Goal: Task Accomplishment & Management: Use online tool/utility

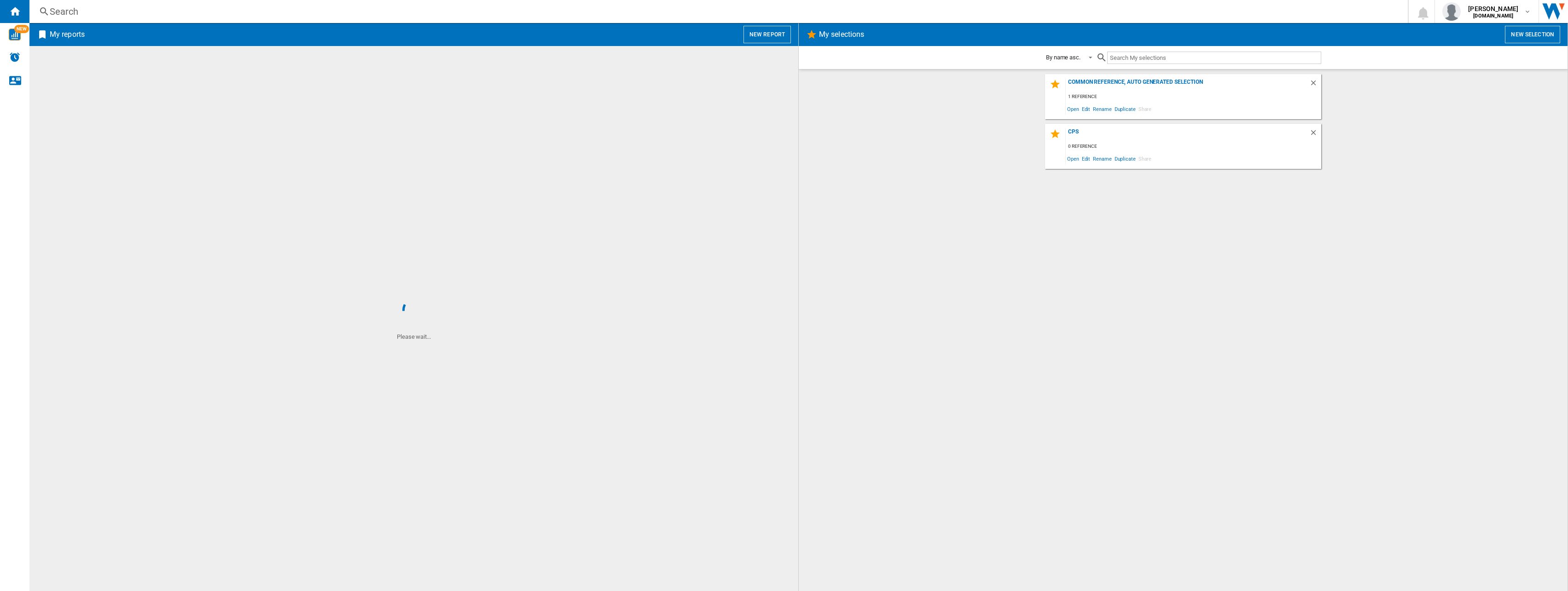
click at [1088, 97] on div "1 reference" at bounding box center [1194, 97] width 256 height 12
click at [1073, 131] on div "cps" at bounding box center [1188, 135] width 243 height 12
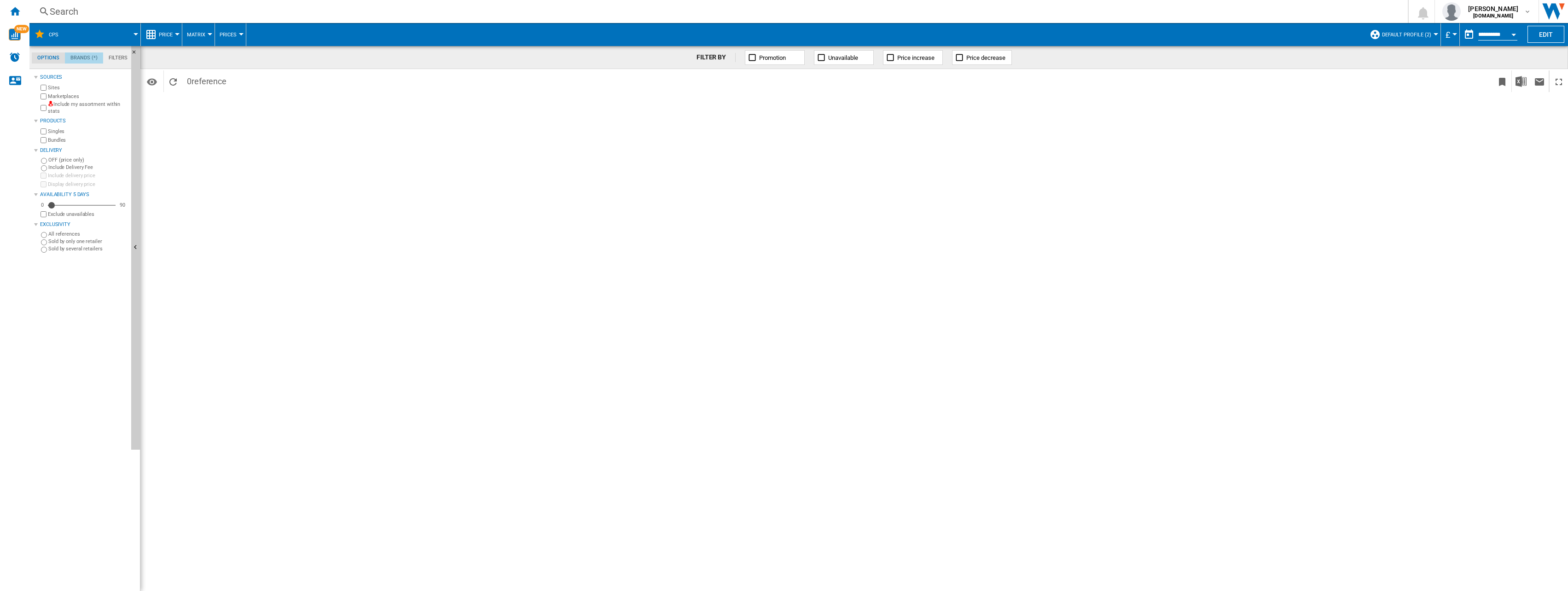
click at [79, 59] on md-tab-item "Brands (*)" at bounding box center [84, 58] width 38 height 11
click at [124, 54] on md-tab-item "Filters" at bounding box center [117, 58] width 30 height 11
click at [38, 54] on md-tab-item "Options" at bounding box center [48, 58] width 33 height 11
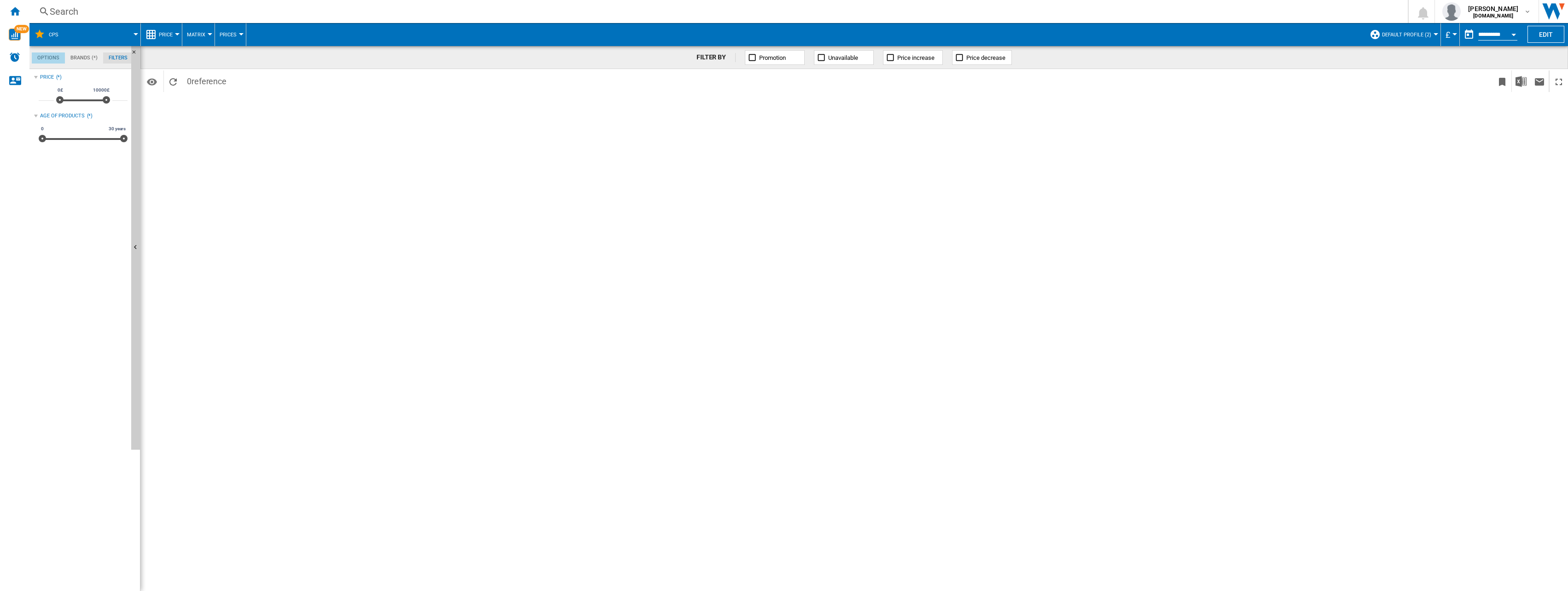
scroll to position [10, 0]
click at [15, 30] on span "NEW" at bounding box center [21, 29] width 15 height 9
click at [11, 12] on ng-md-icon "Home" at bounding box center [15, 11] width 11 height 11
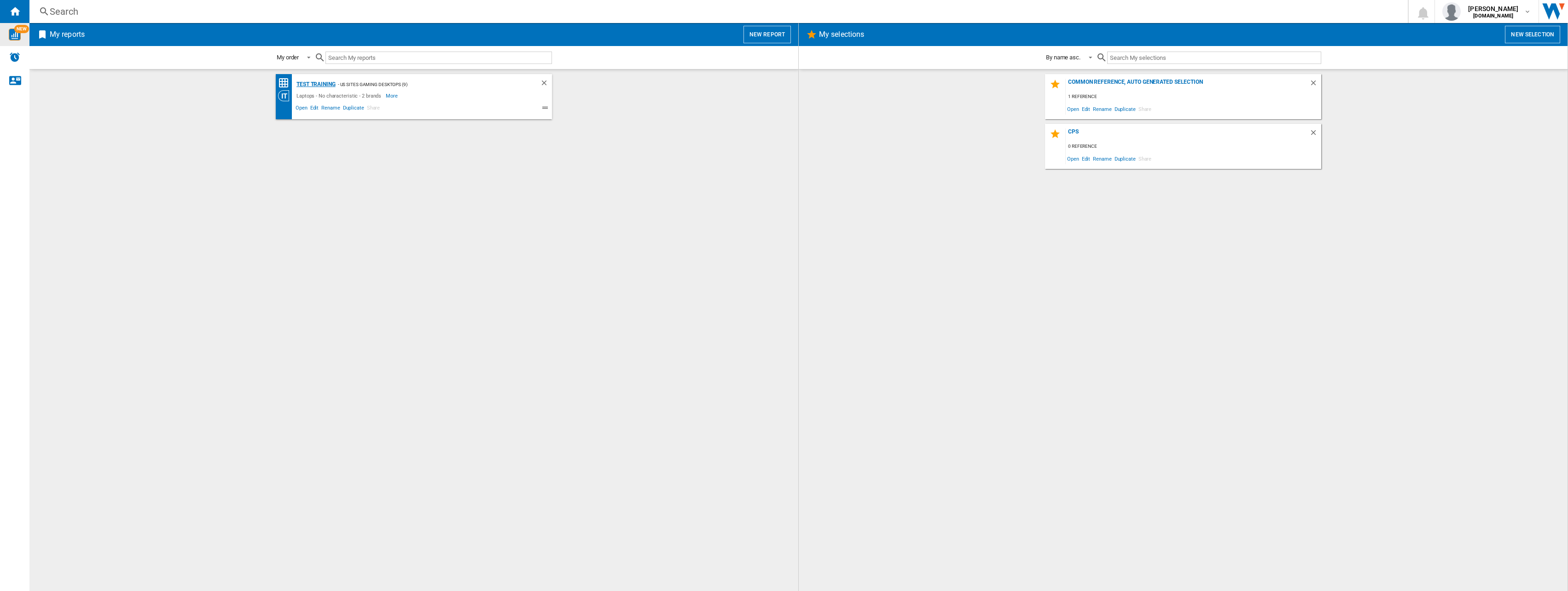
click at [318, 84] on div "Test Training" at bounding box center [315, 84] width 41 height 12
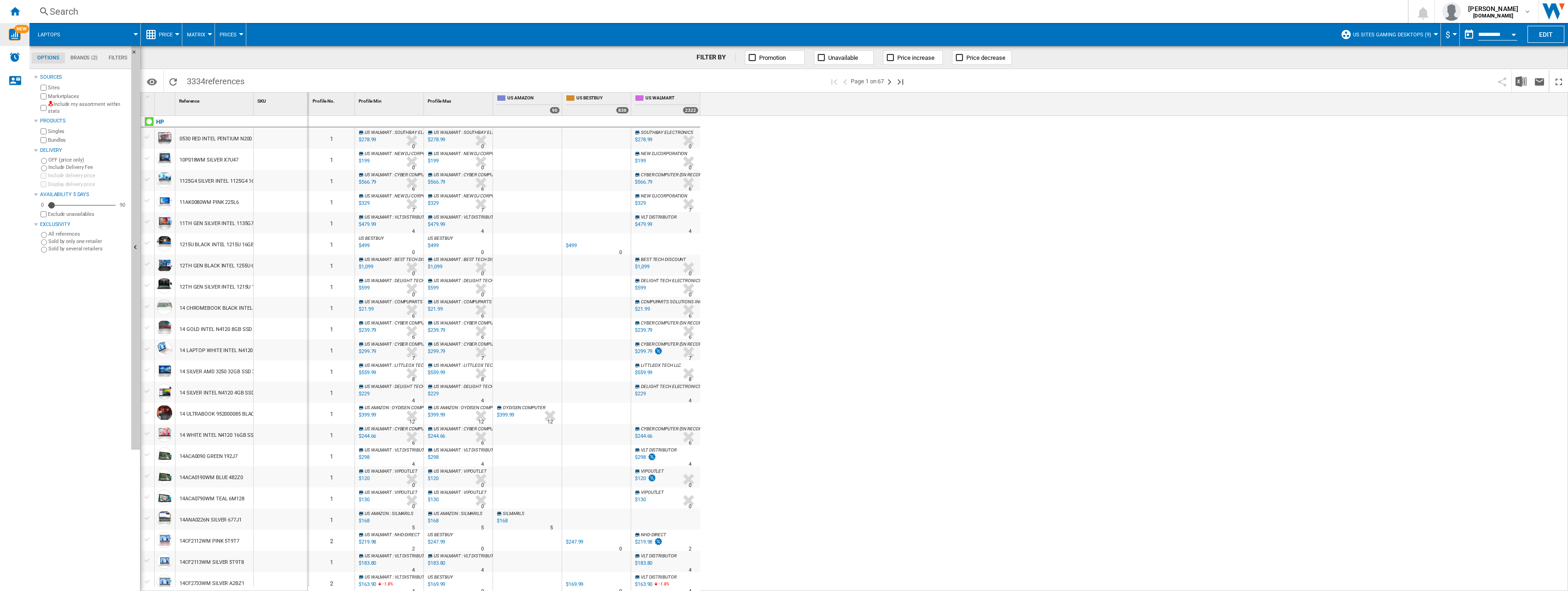
drag, startPoint x: 252, startPoint y: 105, endPoint x: 307, endPoint y: 105, distance: 55.0
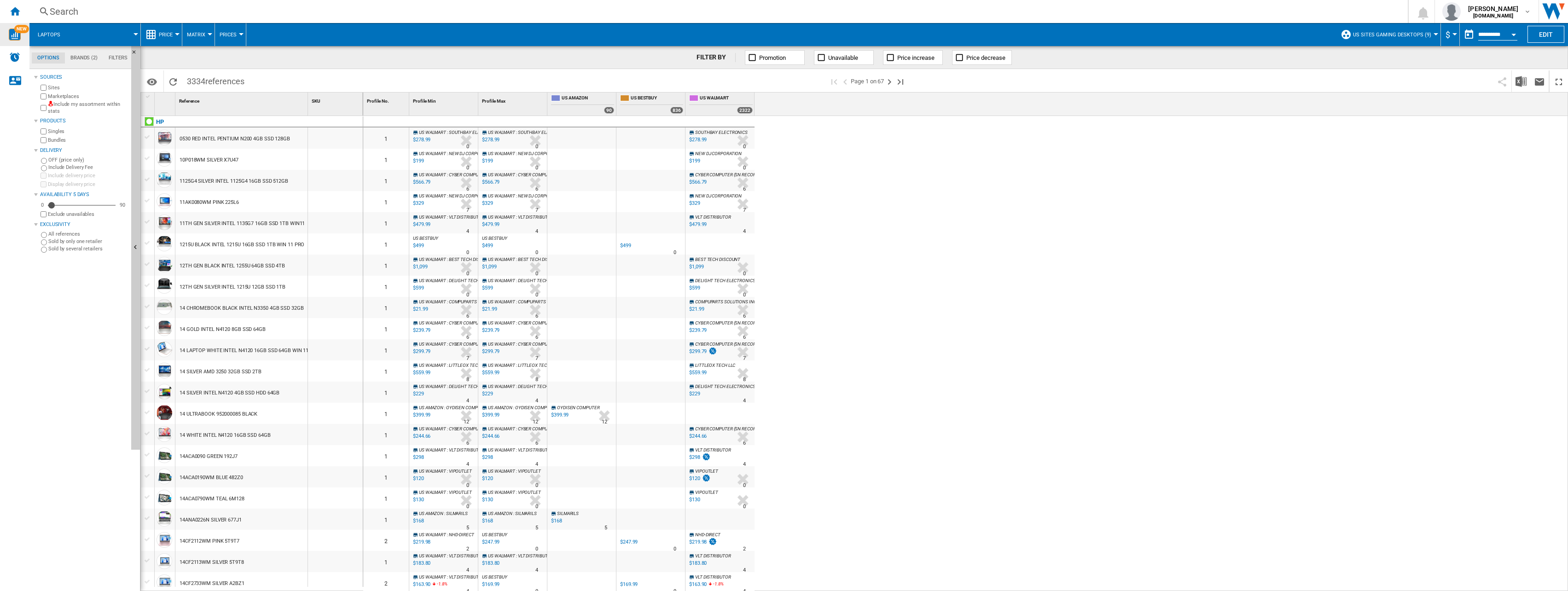
click at [1435, 33] on div at bounding box center [1436, 34] width 5 height 2
click at [1370, 161] on span "Manage profiles..." at bounding box center [1384, 164] width 70 height 9
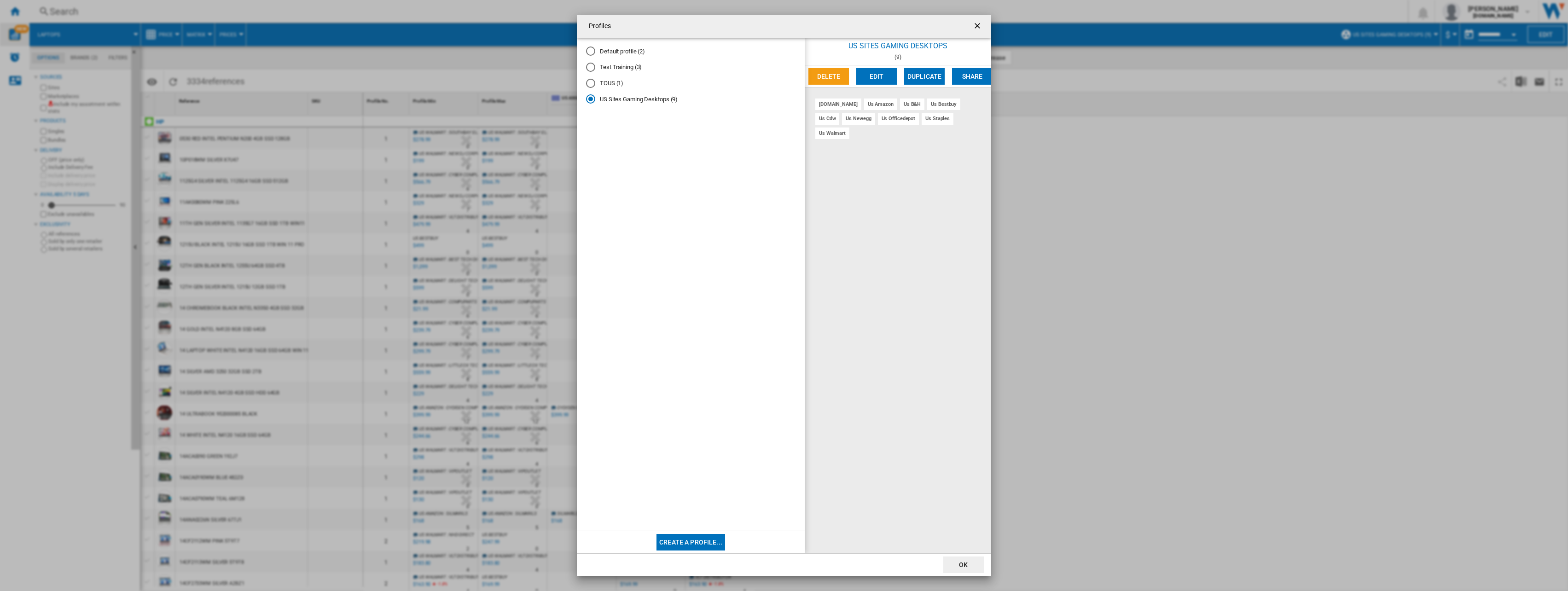
click at [885, 77] on button "Edit" at bounding box center [877, 76] width 41 height 16
click at [981, 25] on ng-md-icon "getI18NText('BUTTONS.CLOSE_DIALOG')" at bounding box center [978, 27] width 11 height 11
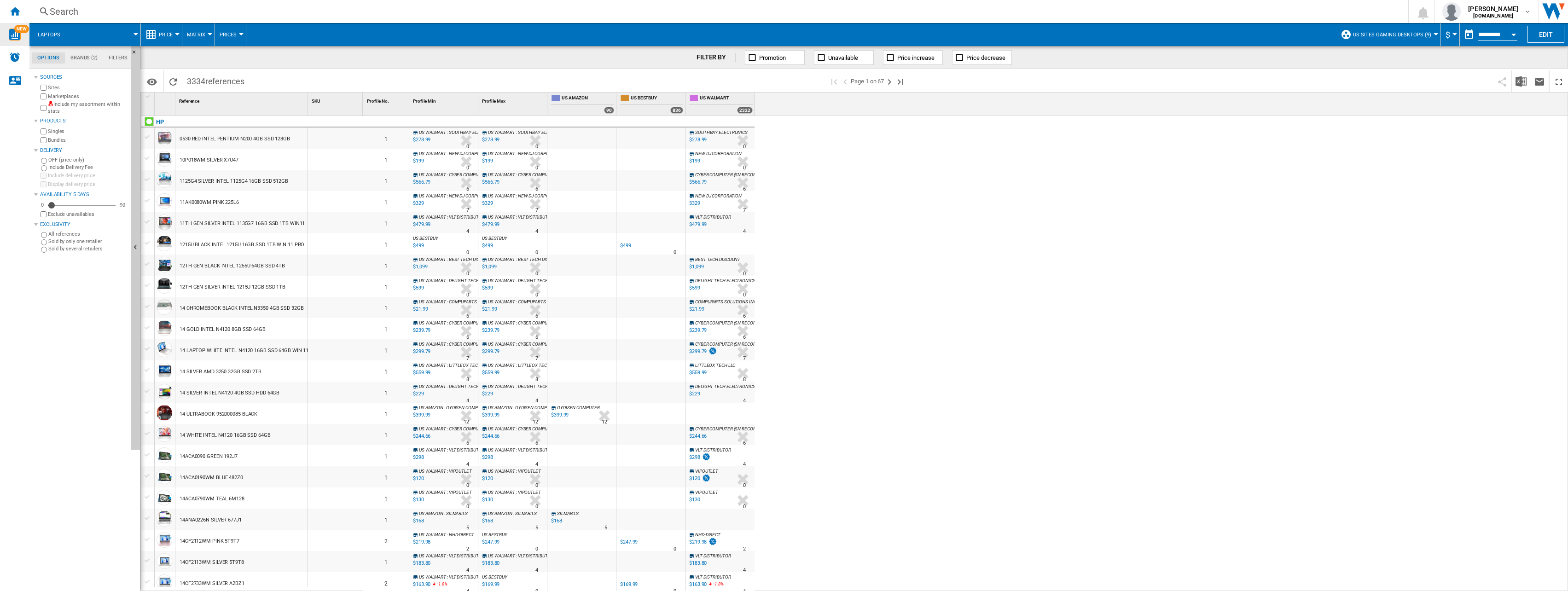
click at [1450, 35] on button "$" at bounding box center [1450, 35] width 9 height 23
click at [1450, 34] on md-backdrop at bounding box center [784, 295] width 1568 height 591
click at [1559, 32] on button "Edit" at bounding box center [1545, 34] width 37 height 17
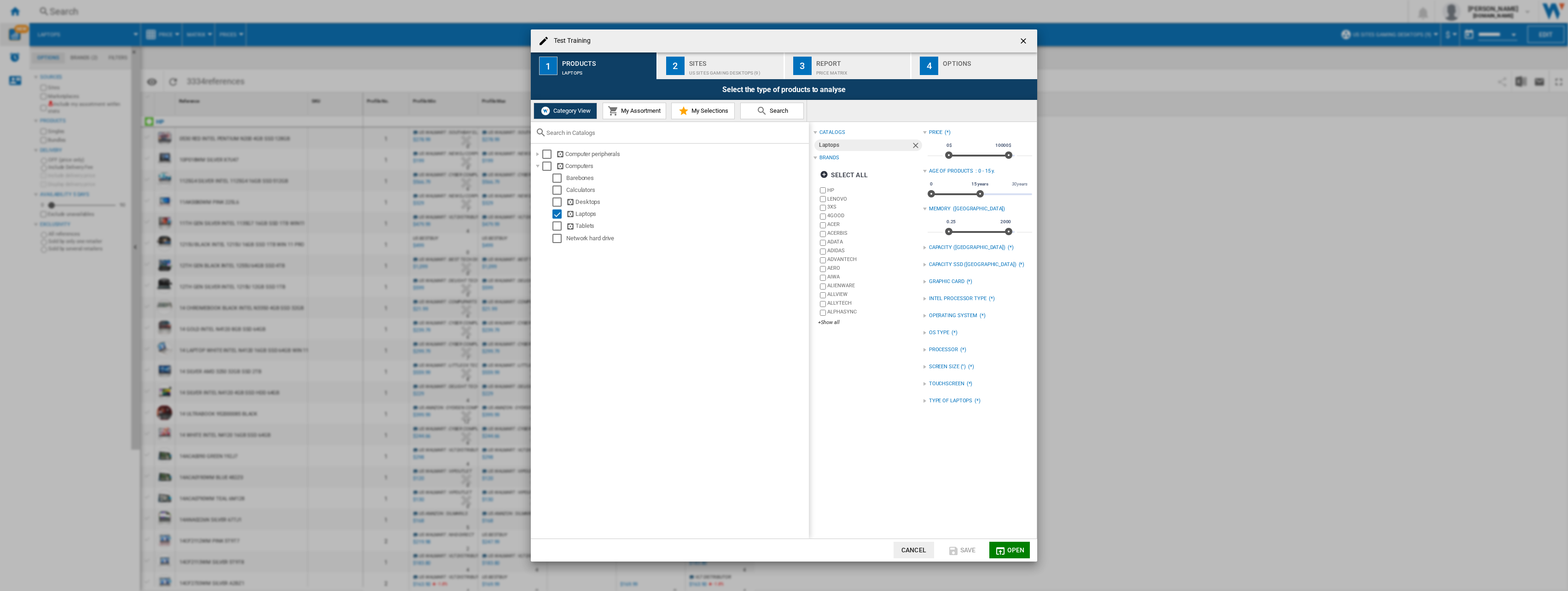
click at [632, 111] on span "My Assortment" at bounding box center [639, 110] width 42 height 7
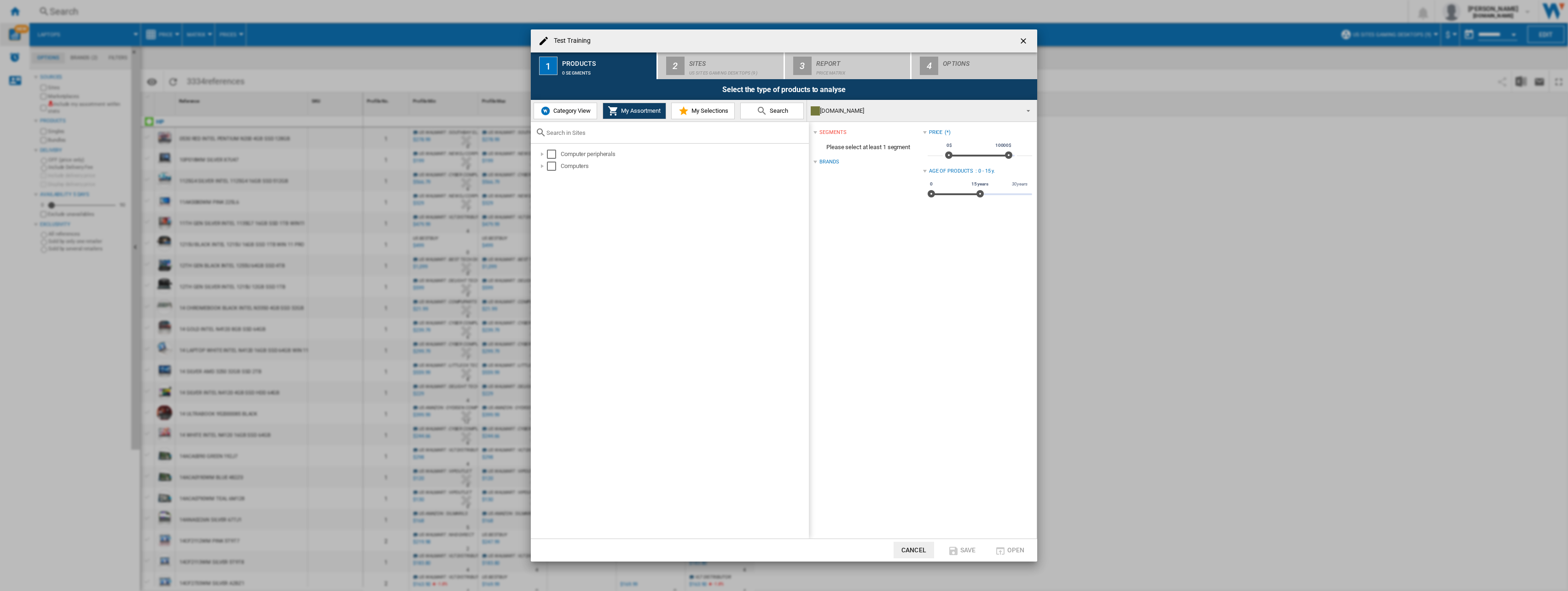
click at [710, 112] on span "My Selections" at bounding box center [709, 110] width 39 height 7
click at [541, 133] on div "Select" at bounding box center [542, 133] width 9 height 9
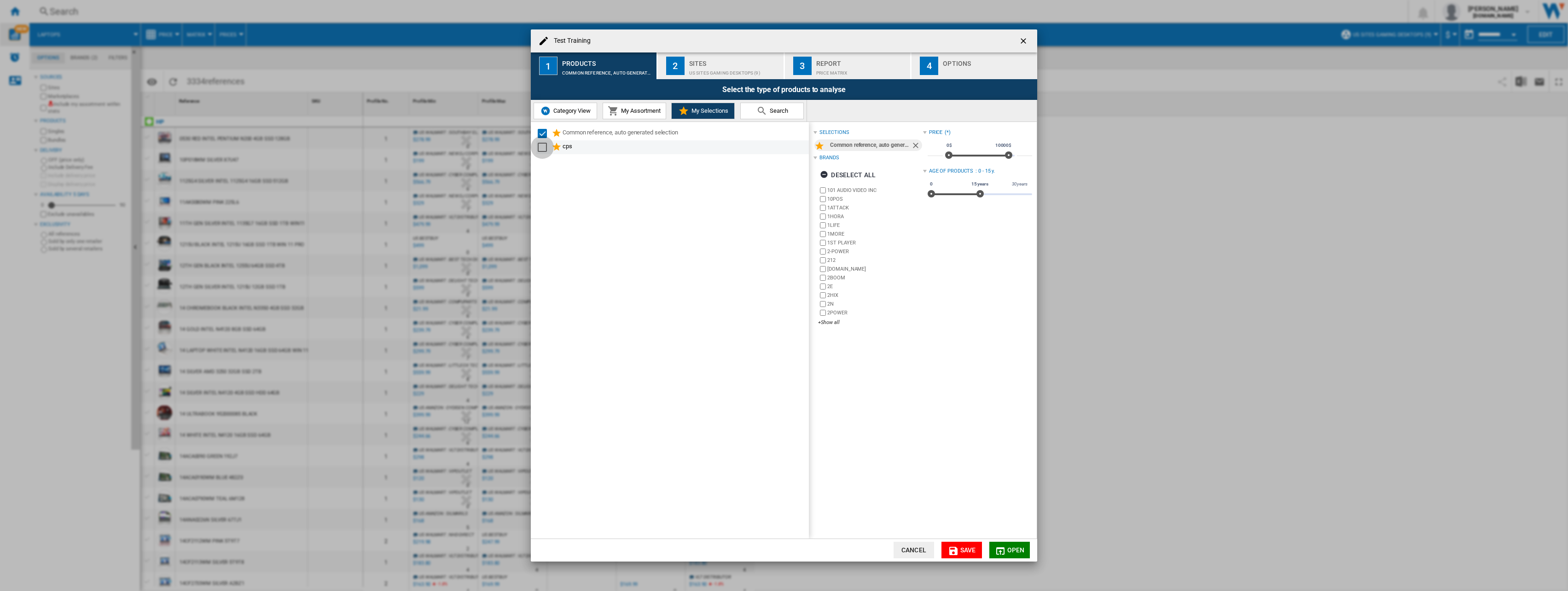
click at [543, 149] on div "Select" at bounding box center [542, 147] width 9 height 9
click at [546, 147] on div "Select" at bounding box center [542, 147] width 9 height 9
click at [544, 134] on div "Select" at bounding box center [542, 133] width 9 height 9
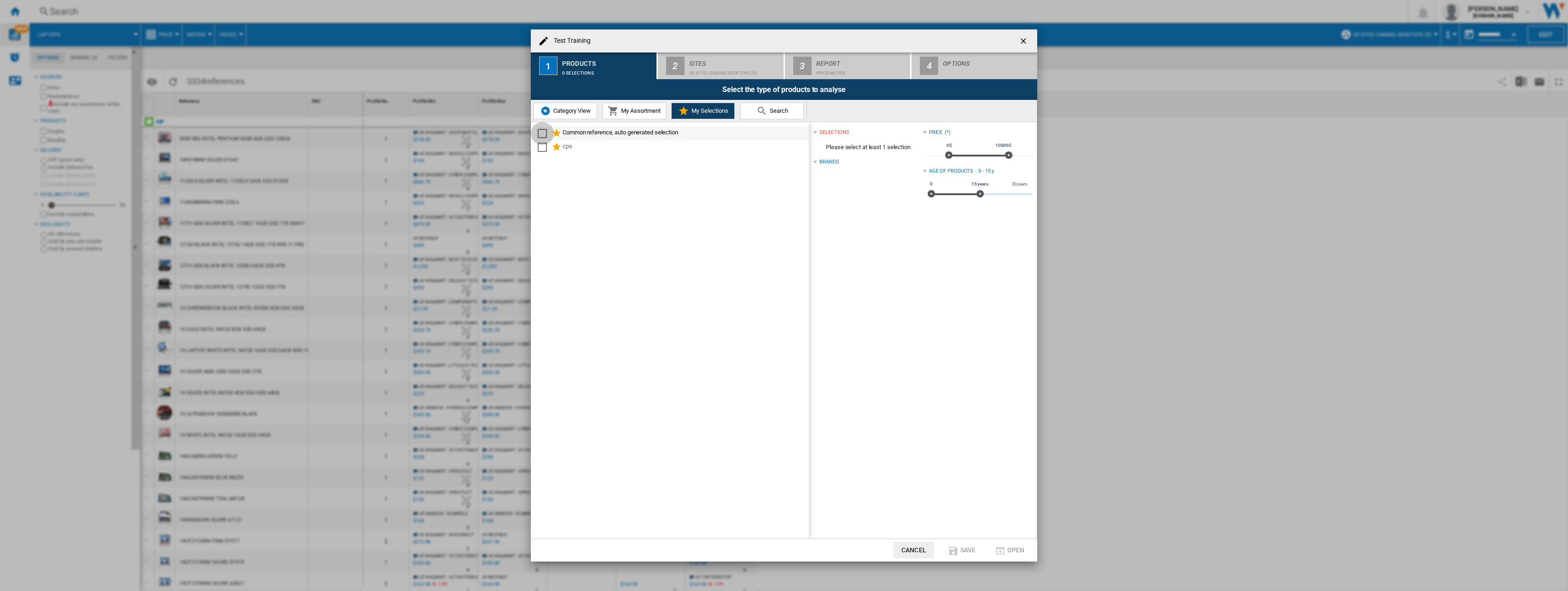
click at [544, 135] on div "Select" at bounding box center [542, 133] width 9 height 9
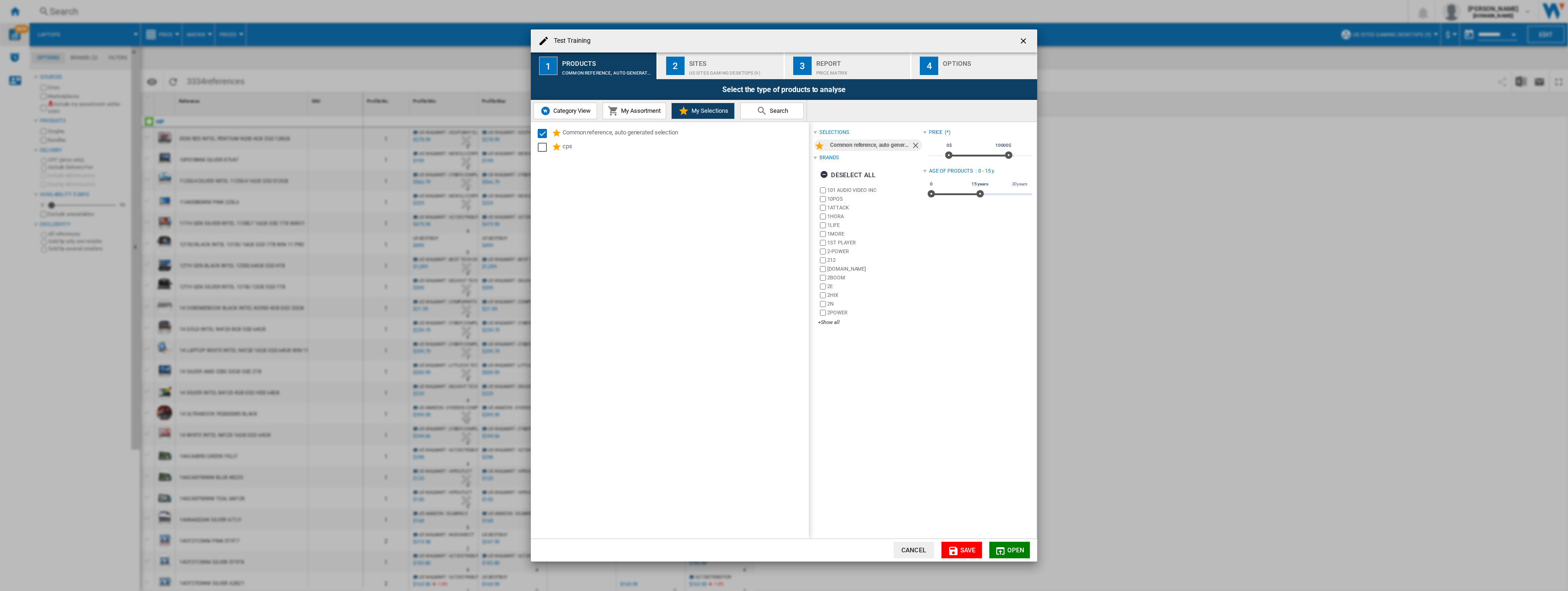
click at [811, 65] on button "3 Report Price Matrix" at bounding box center [849, 66] width 127 height 27
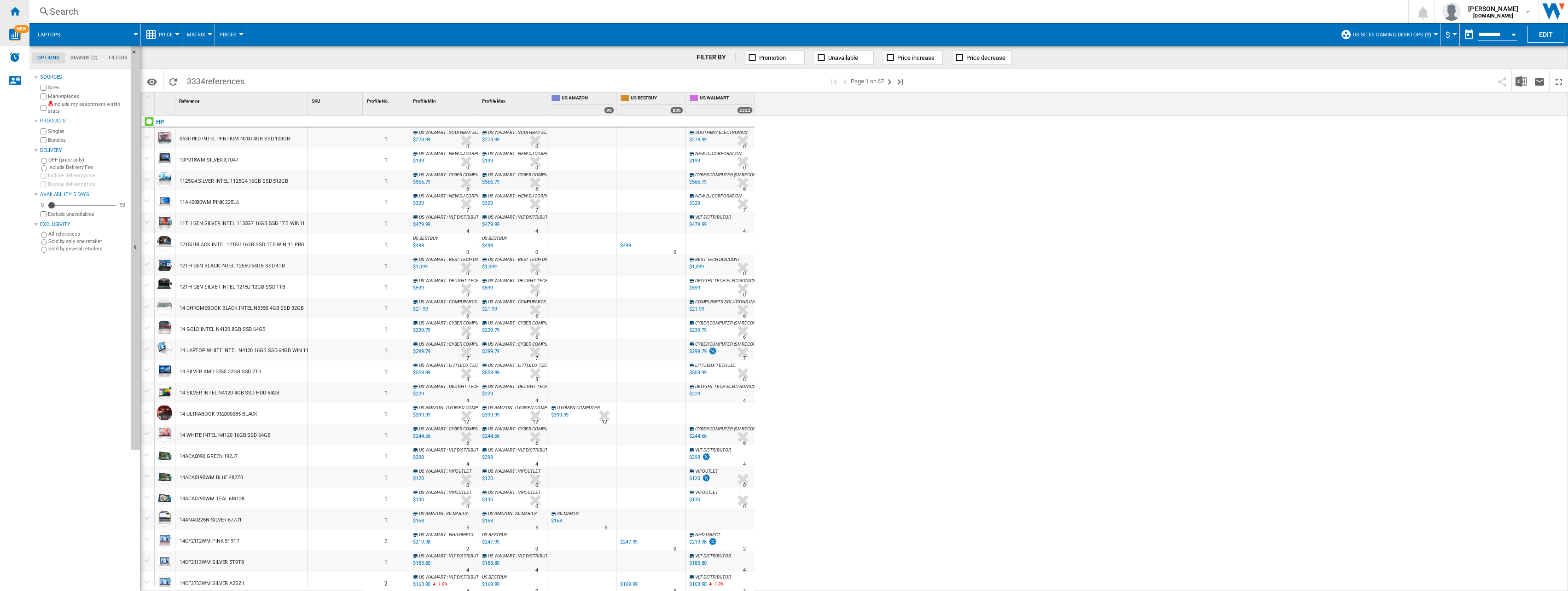
click at [15, 11] on ng-md-icon "Home" at bounding box center [15, 11] width 11 height 11
